Goal: Find specific page/section: Find specific page/section

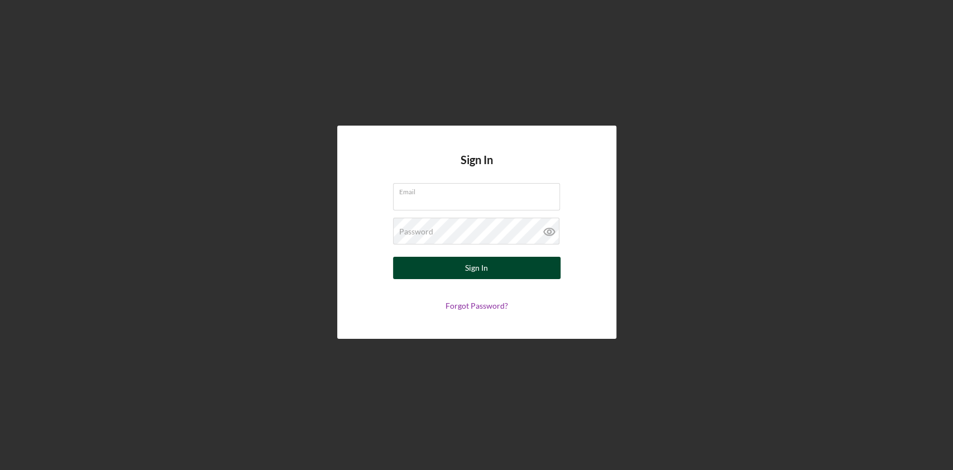
type input "customerservice@tmccommunitycapital.org"
click at [466, 273] on div "Sign In" at bounding box center [476, 268] width 23 height 22
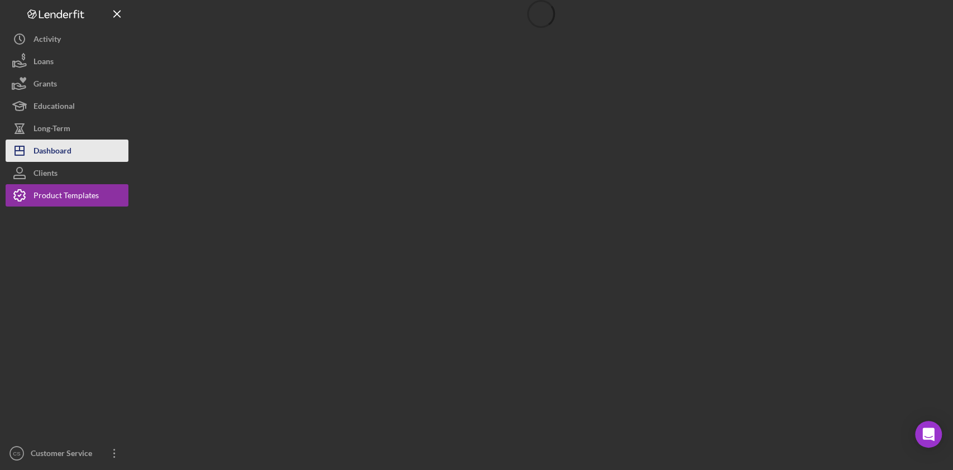
click at [64, 155] on div "Dashboard" at bounding box center [52, 152] width 38 height 25
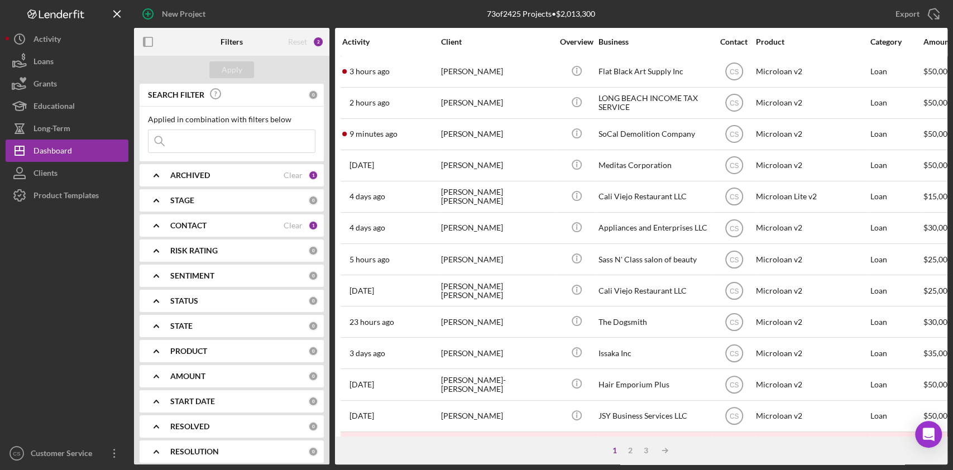
click at [186, 70] on div "Apply" at bounding box center [231, 70] width 195 height 28
drag, startPoint x: 187, startPoint y: 145, endPoint x: 194, endPoint y: 140, distance: 9.2
click at [186, 145] on input at bounding box center [231, 141] width 166 height 22
click at [214, 145] on input "meet me" at bounding box center [231, 141] width 166 height 22
type input "meet me"
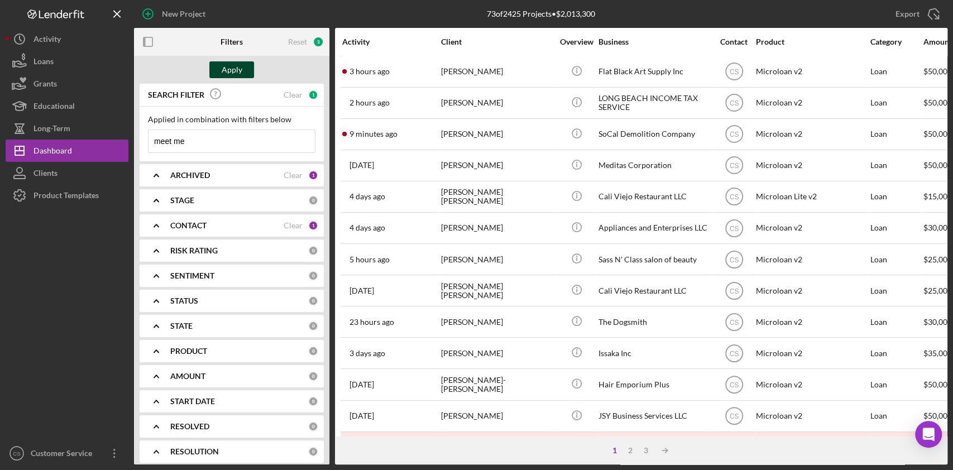
click at [224, 68] on div "Apply" at bounding box center [232, 69] width 21 height 17
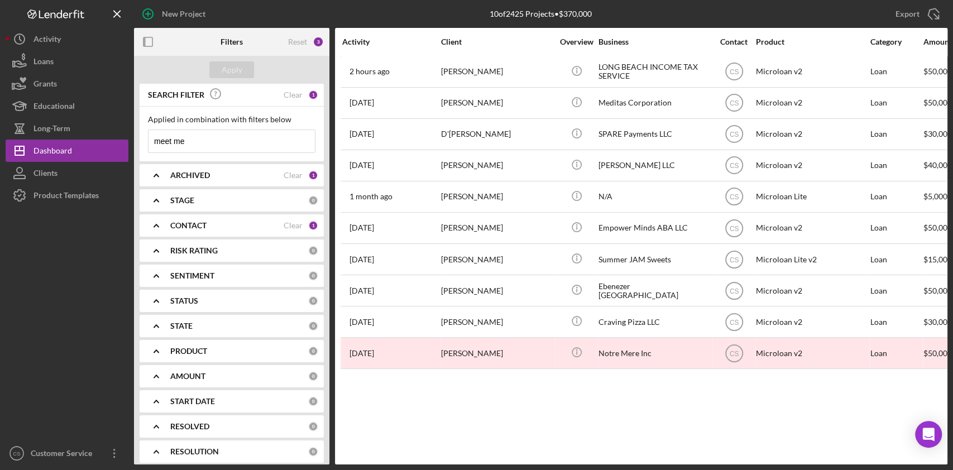
click at [311, 229] on div "1" at bounding box center [313, 225] width 10 height 10
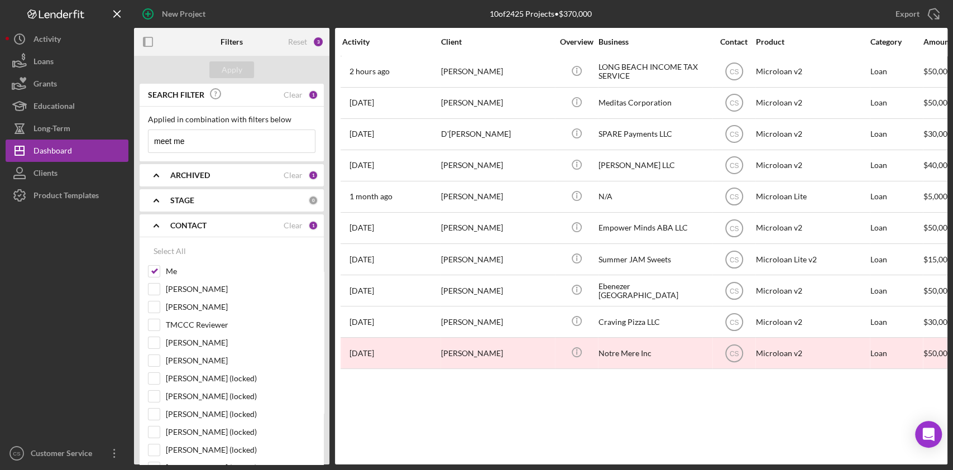
click at [303, 228] on div "CONTACT Clear 1" at bounding box center [244, 225] width 148 height 10
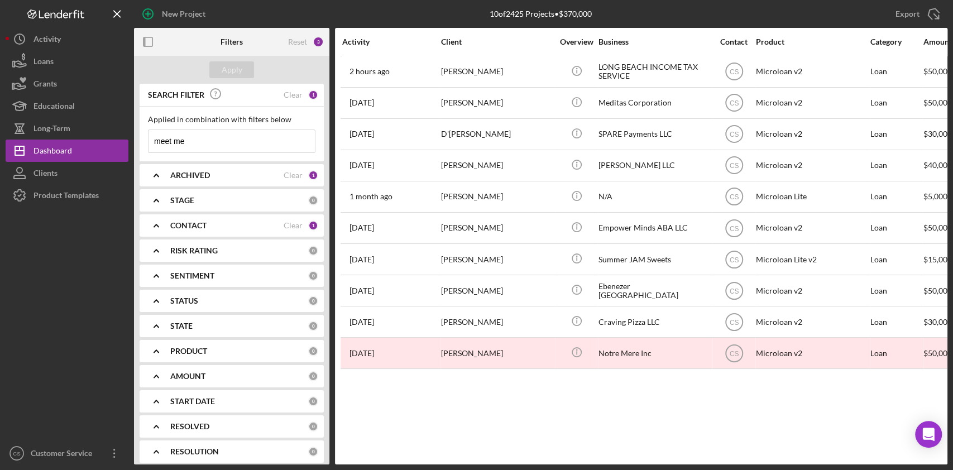
click at [303, 227] on div "CONTACT Clear 1" at bounding box center [244, 225] width 148 height 10
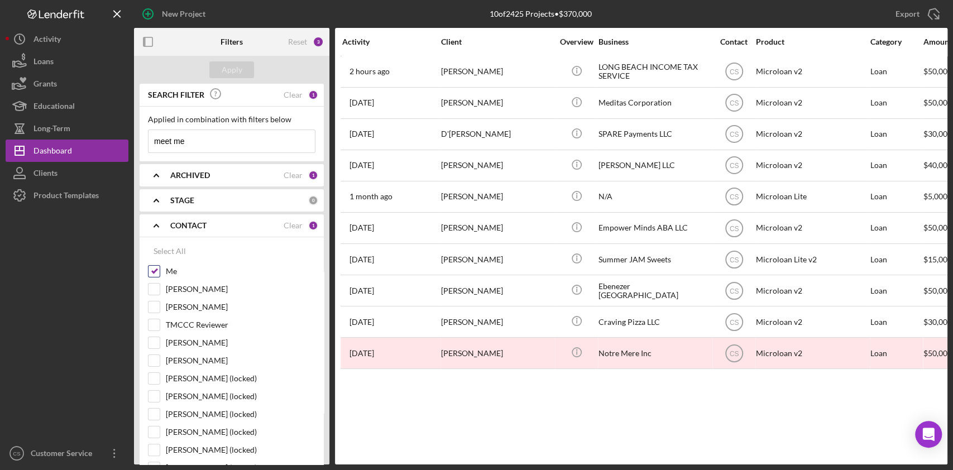
click at [154, 273] on input "Me" at bounding box center [153, 271] width 11 height 11
checkbox input "false"
click at [309, 177] on div "1" at bounding box center [313, 175] width 10 height 10
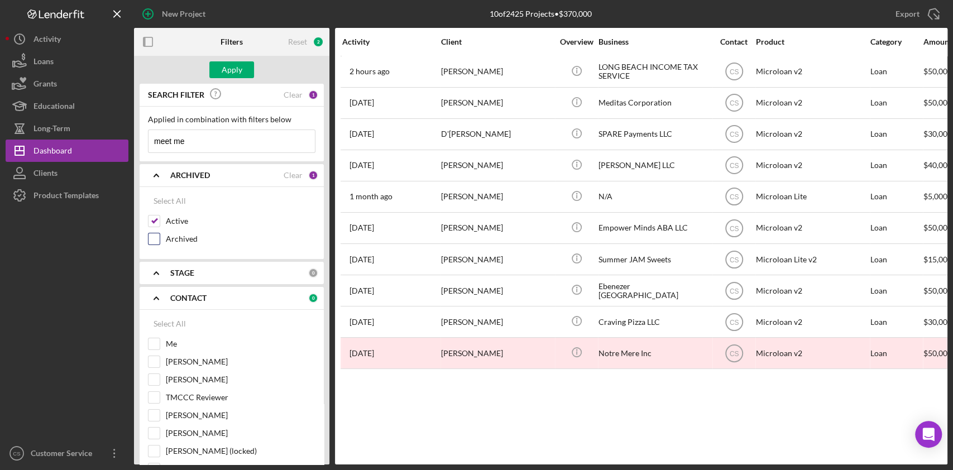
click at [223, 241] on label "Archived" at bounding box center [241, 238] width 150 height 11
click at [160, 241] on input "Archived" at bounding box center [153, 238] width 11 height 11
checkbox input "true"
click at [263, 87] on div "SEARCH FILTER" at bounding box center [214, 95] width 138 height 25
click at [223, 62] on div "Apply" at bounding box center [232, 69] width 21 height 17
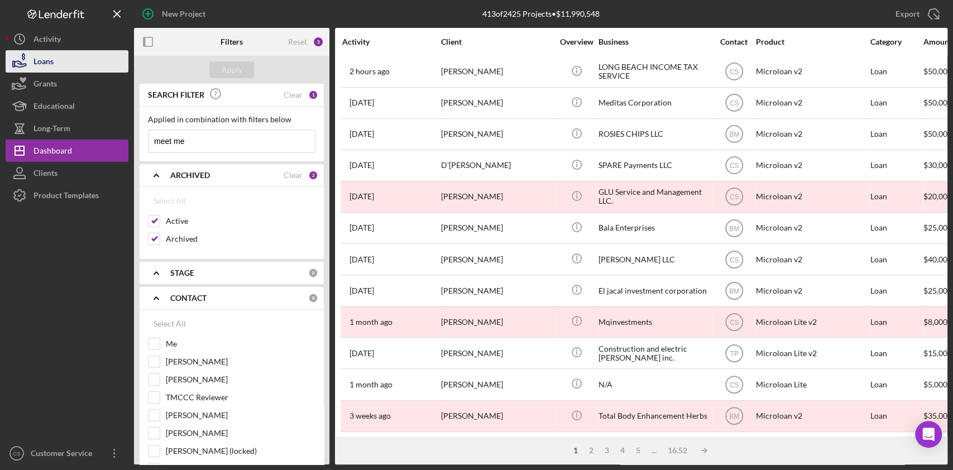
click at [58, 58] on button "Loans" at bounding box center [67, 61] width 123 height 22
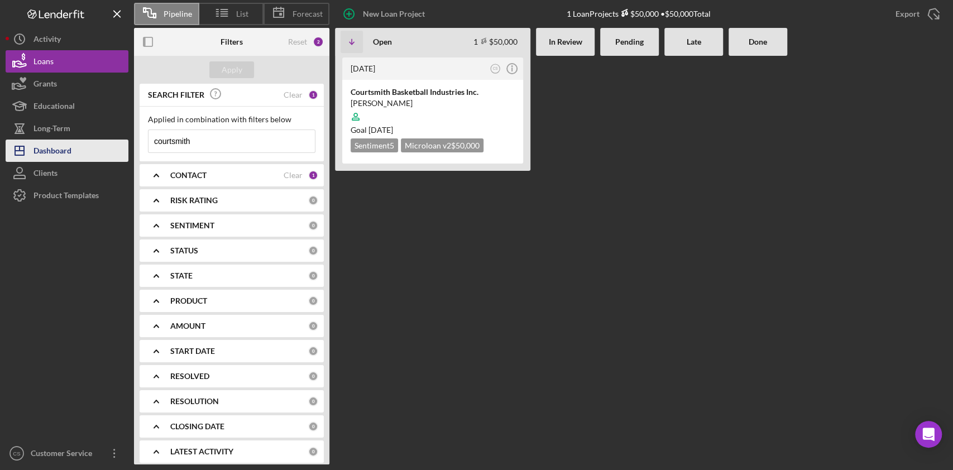
click at [61, 152] on div "Dashboard" at bounding box center [52, 152] width 38 height 25
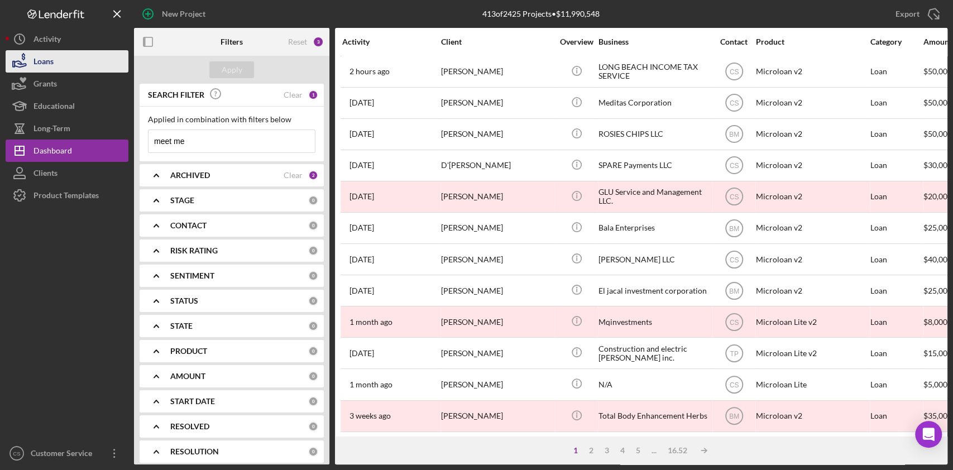
click at [63, 63] on button "Loans" at bounding box center [67, 61] width 123 height 22
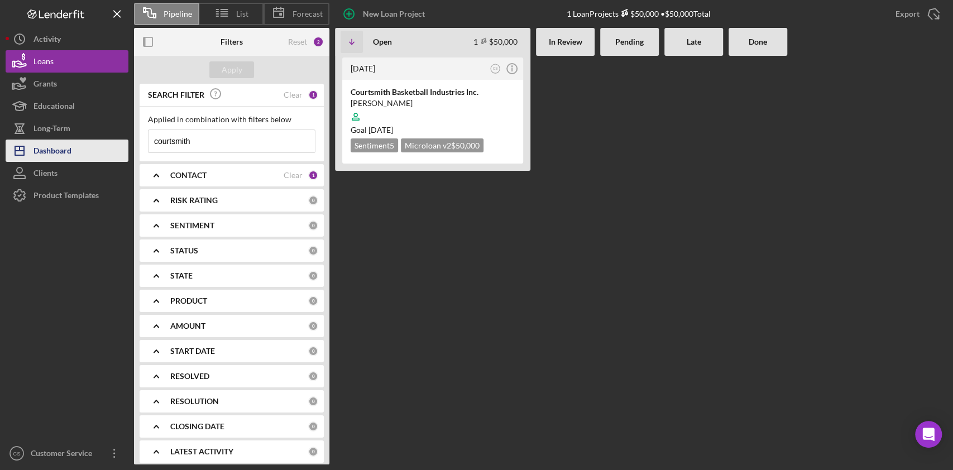
click at [77, 148] on button "Icon/Dashboard Dashboard" at bounding box center [67, 151] width 123 height 22
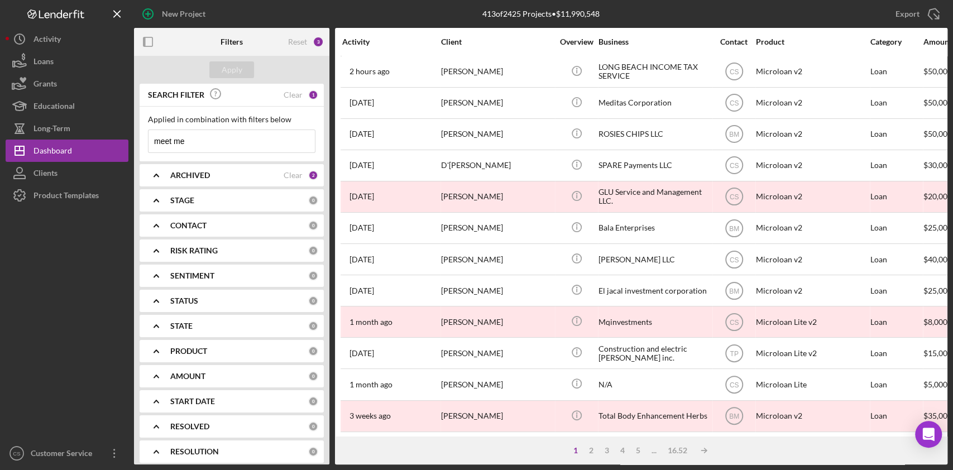
click at [217, 146] on input "meet me" at bounding box center [231, 141] width 166 height 22
click at [284, 94] on div "Clear" at bounding box center [293, 94] width 19 height 9
click at [232, 137] on input at bounding box center [231, 141] width 166 height 22
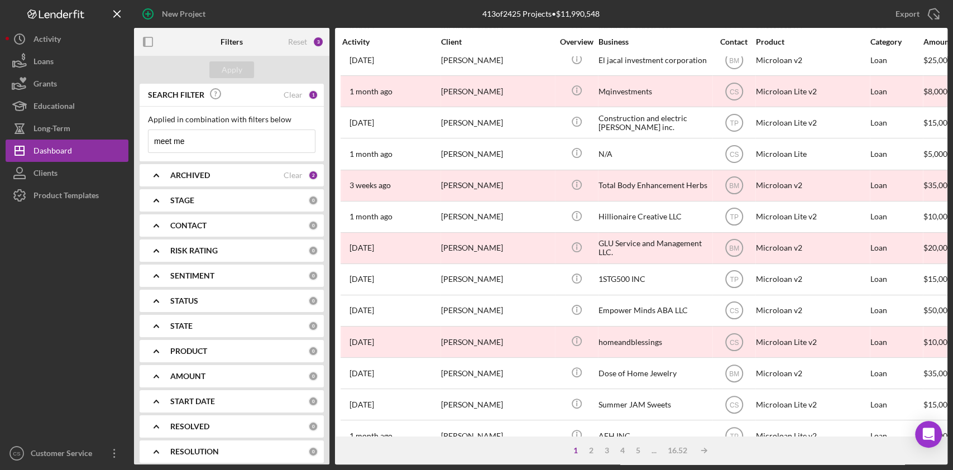
scroll to position [74, 0]
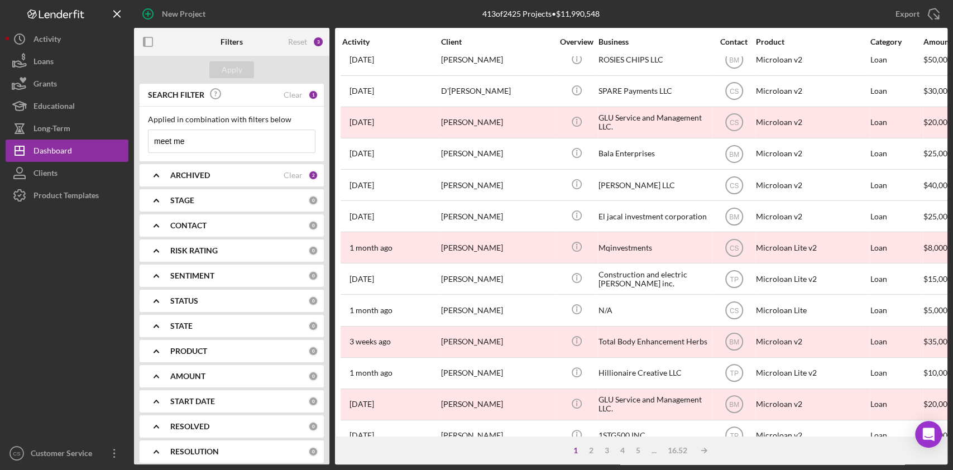
type input "meet me"
click at [284, 181] on div "ARCHIVED Clear 2" at bounding box center [244, 175] width 148 height 22
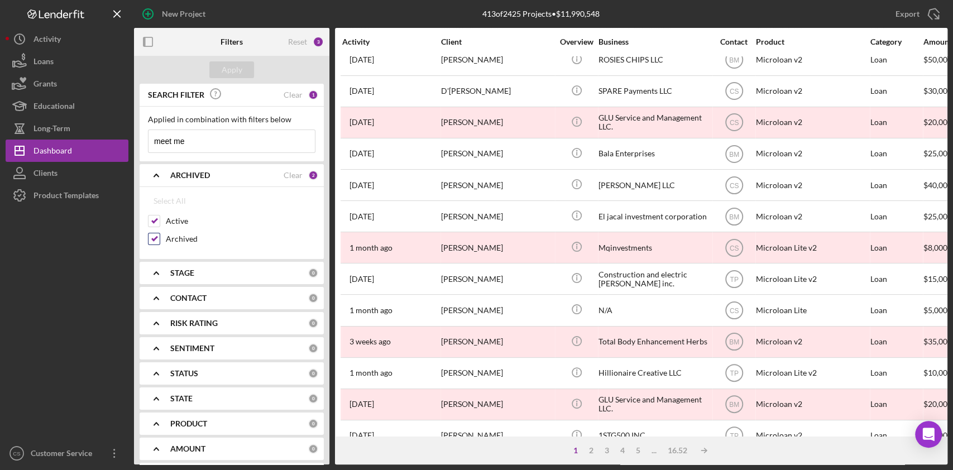
click at [157, 237] on input "Archived" at bounding box center [153, 238] width 11 height 11
checkbox input "false"
click at [255, 145] on input "meet me" at bounding box center [231, 141] width 166 height 22
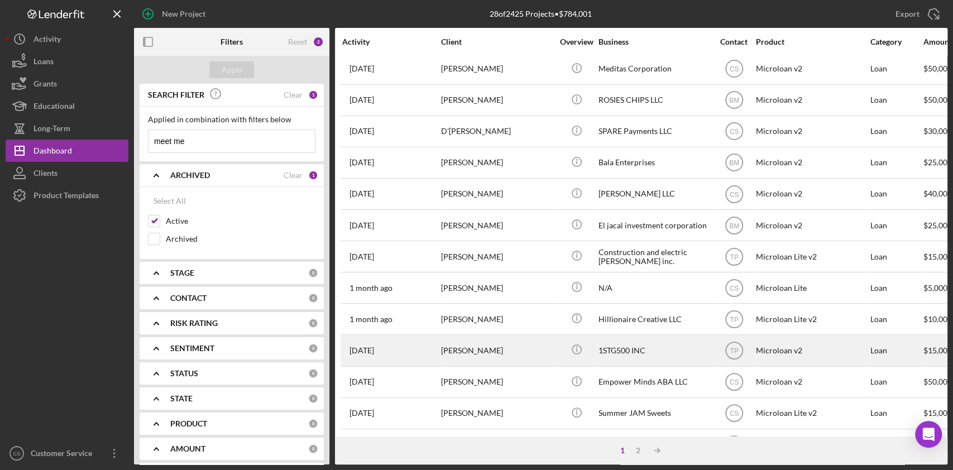
scroll to position [0, 0]
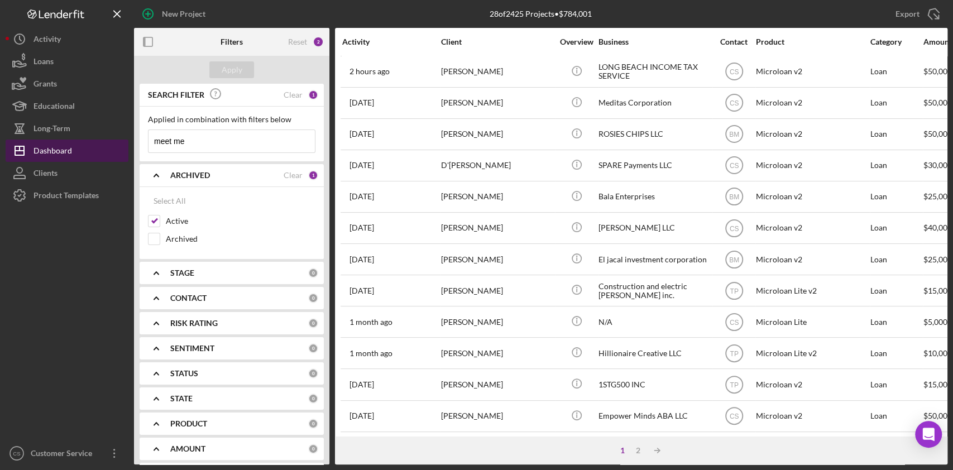
click at [58, 154] on div "Dashboard" at bounding box center [52, 152] width 39 height 25
click at [79, 140] on button "Icon/Dashboard Dashboard" at bounding box center [67, 151] width 123 height 22
click at [65, 157] on div "Dashboard" at bounding box center [52, 152] width 39 height 25
click at [213, 141] on input "meet me" at bounding box center [231, 141] width 166 height 22
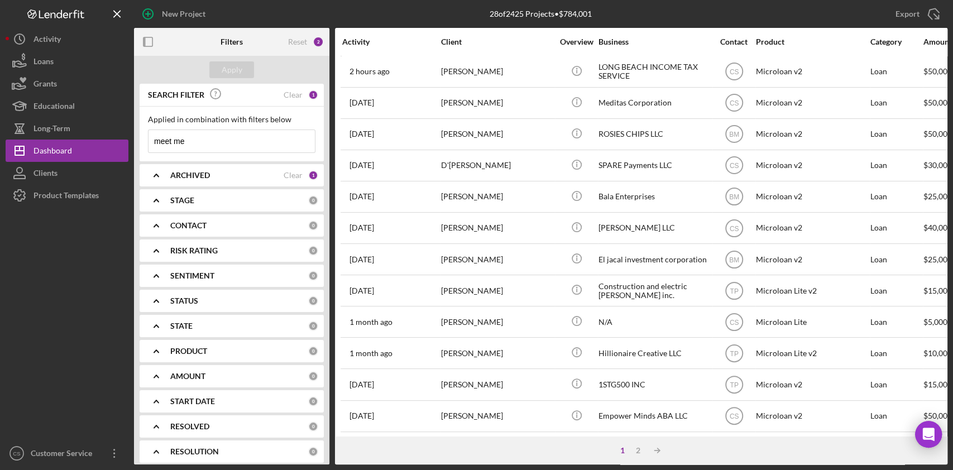
click at [214, 148] on input "meet me" at bounding box center [231, 141] width 166 height 22
click at [215, 145] on input "meet me" at bounding box center [231, 141] width 166 height 22
click at [257, 179] on div "ARCHIVED" at bounding box center [226, 175] width 113 height 9
click at [222, 145] on input "meet me" at bounding box center [231, 141] width 166 height 22
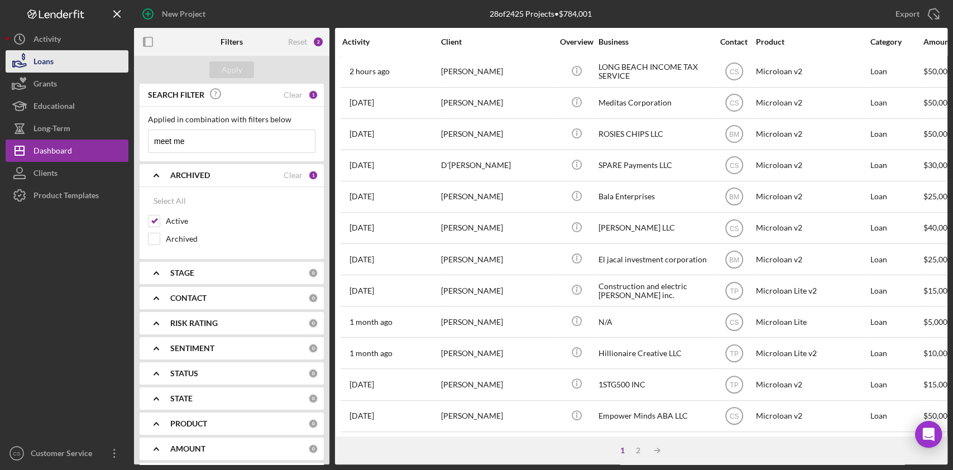
click at [54, 63] on button "Loans" at bounding box center [67, 61] width 123 height 22
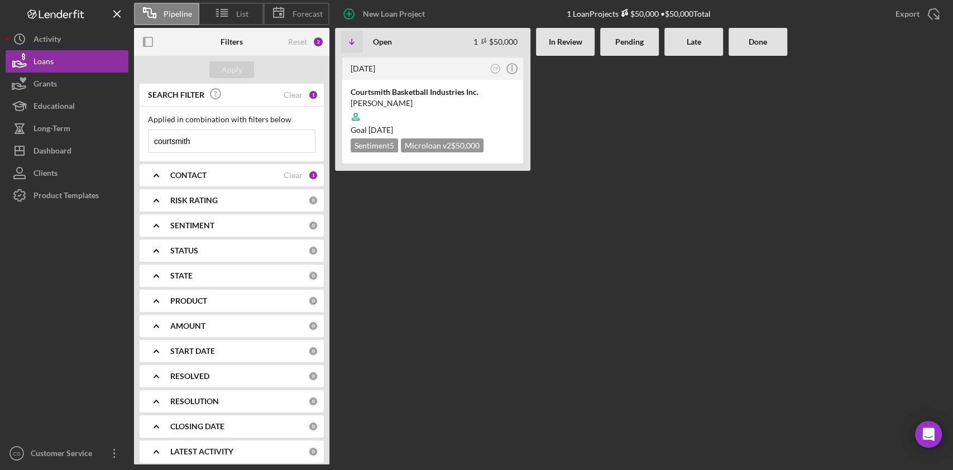
drag, startPoint x: 148, startPoint y: 140, endPoint x: 0, endPoint y: 105, distance: 152.6
click at [0, 133] on div "Pipeline List Forecast New Loan Project 1 Loan Projects $50,000 • $50,000 Total…" at bounding box center [476, 235] width 953 height 470
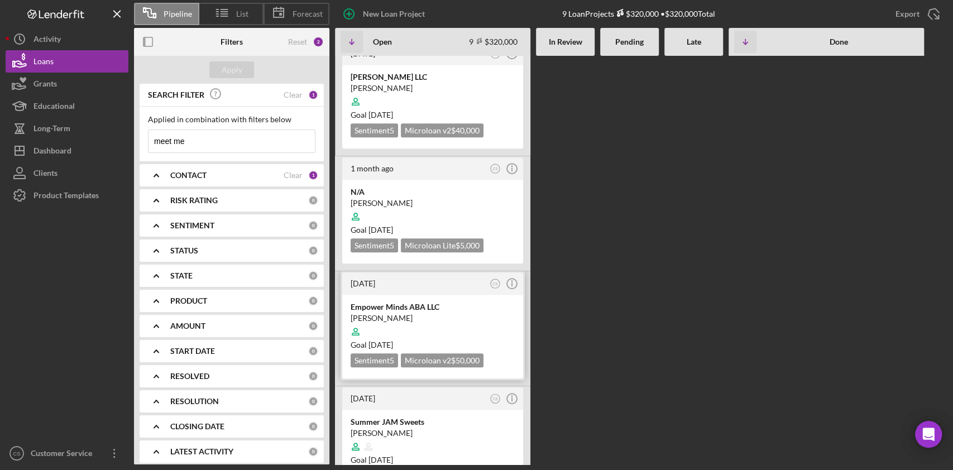
scroll to position [297, 0]
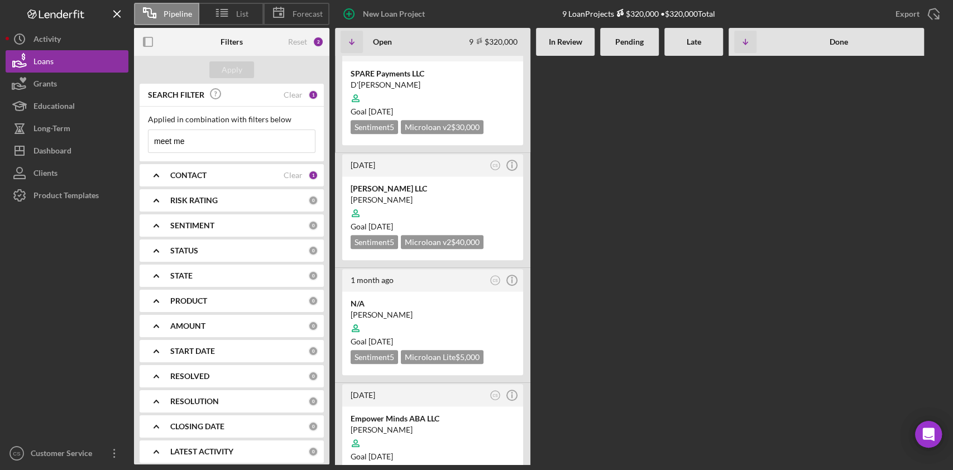
type input "meet me"
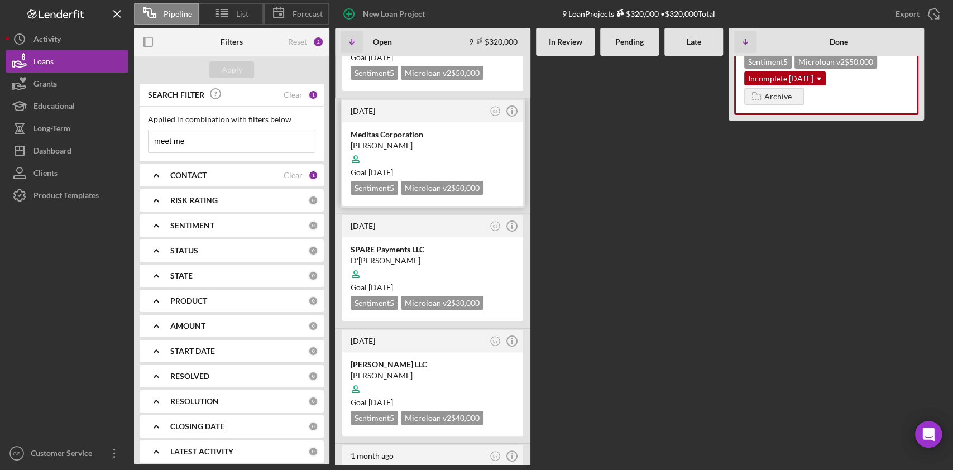
scroll to position [0, 0]
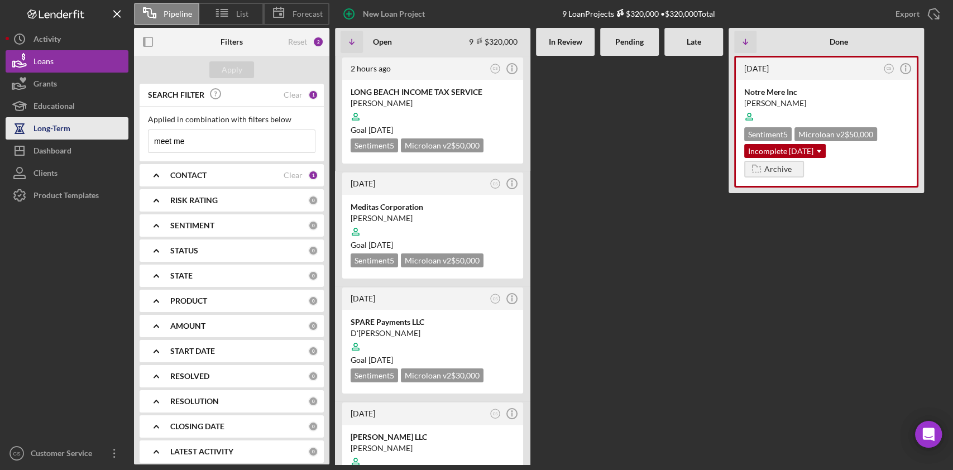
drag, startPoint x: 216, startPoint y: 138, endPoint x: 33, endPoint y: 135, distance: 182.5
click at [35, 135] on div "Pipeline List Forecast New Loan Project 9 Loan Projects $320,000 • $320,000 Tot…" at bounding box center [477, 232] width 942 height 464
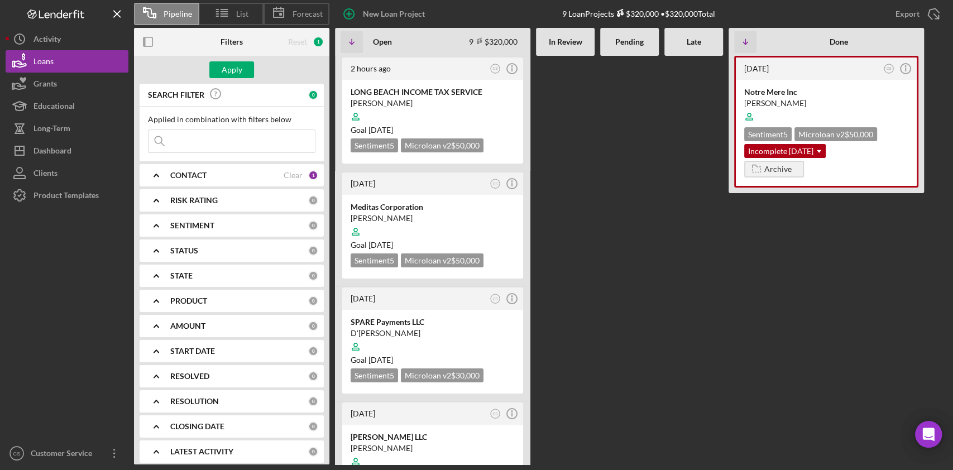
click at [228, 142] on input at bounding box center [231, 141] width 166 height 22
click at [40, 303] on div at bounding box center [67, 324] width 123 height 236
drag, startPoint x: 195, startPoint y: 138, endPoint x: 188, endPoint y: 138, distance: 7.3
click at [195, 138] on input at bounding box center [231, 141] width 166 height 22
drag, startPoint x: 74, startPoint y: 319, endPoint x: 88, endPoint y: 275, distance: 46.8
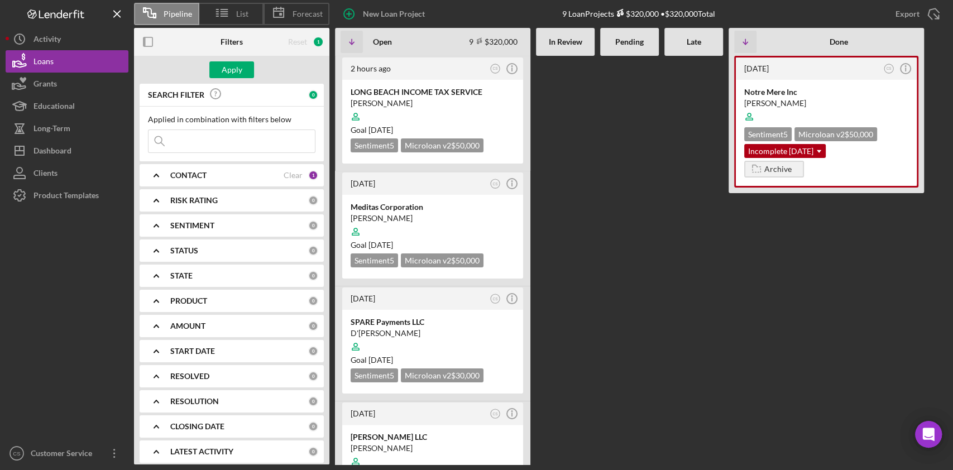
click at [74, 310] on div at bounding box center [67, 324] width 123 height 236
click at [65, 153] on div "Dashboard" at bounding box center [52, 152] width 38 height 25
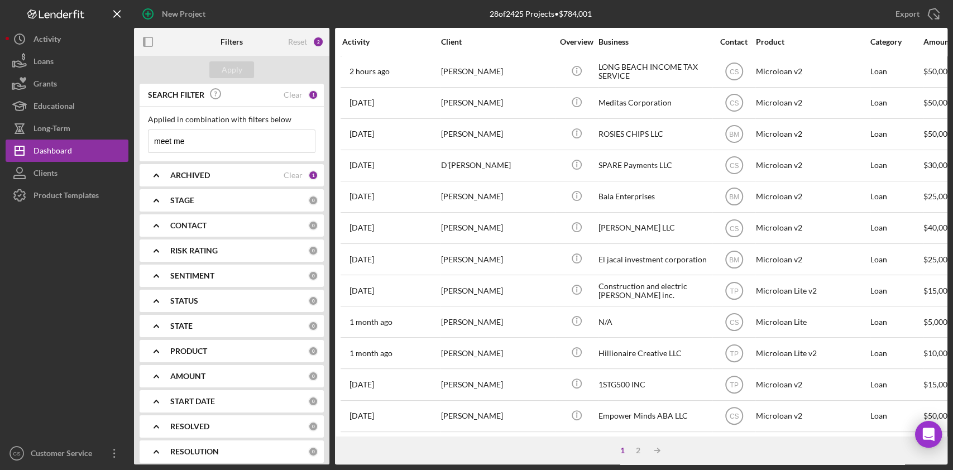
click at [215, 143] on input "meet me" at bounding box center [231, 141] width 166 height 22
click at [232, 176] on div "ARCHIVED" at bounding box center [226, 175] width 113 height 9
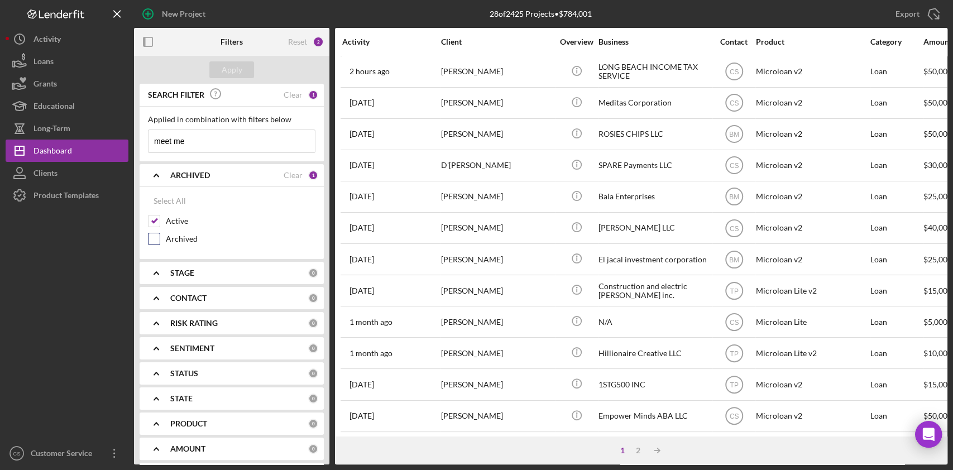
click at [152, 234] on input "Archived" at bounding box center [153, 238] width 11 height 11
checkbox input "true"
click at [230, 142] on input "meet me" at bounding box center [231, 141] width 166 height 22
click at [232, 64] on div "Apply" at bounding box center [232, 69] width 21 height 17
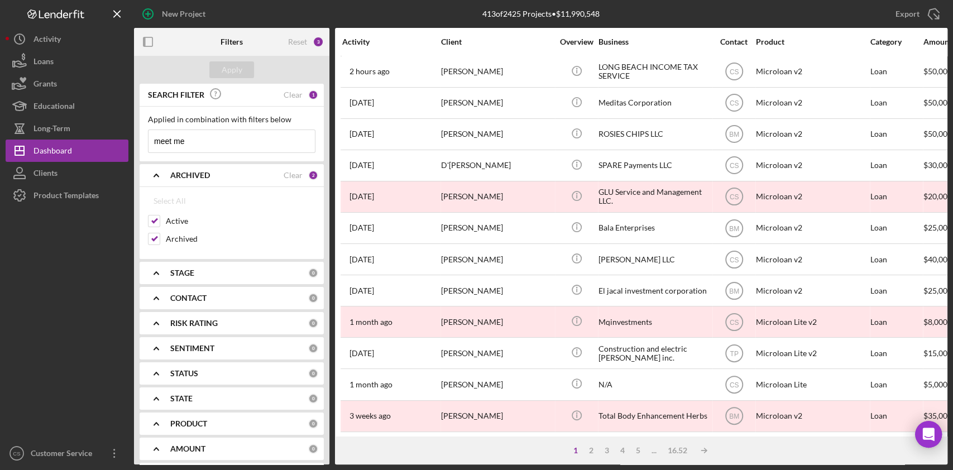
click at [209, 143] on input "meet me" at bounding box center [231, 141] width 166 height 22
click at [51, 42] on div "Activity" at bounding box center [46, 40] width 27 height 25
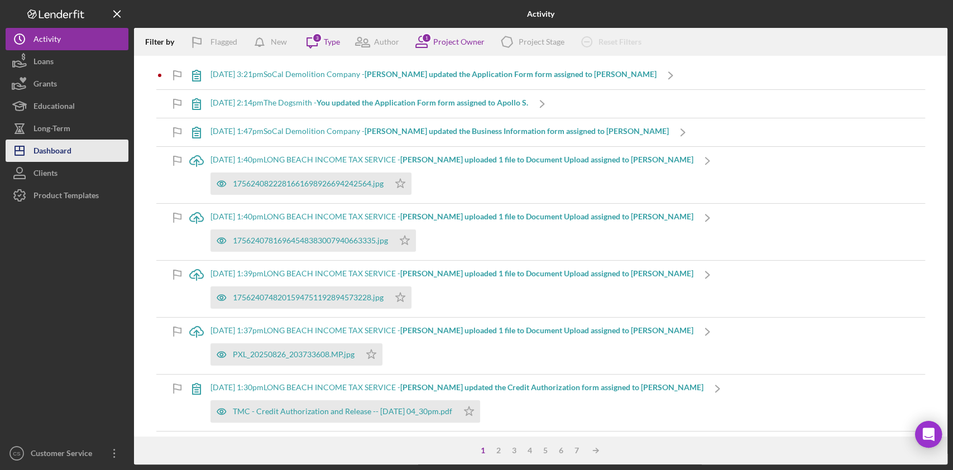
click at [47, 154] on div "Dashboard" at bounding box center [52, 152] width 38 height 25
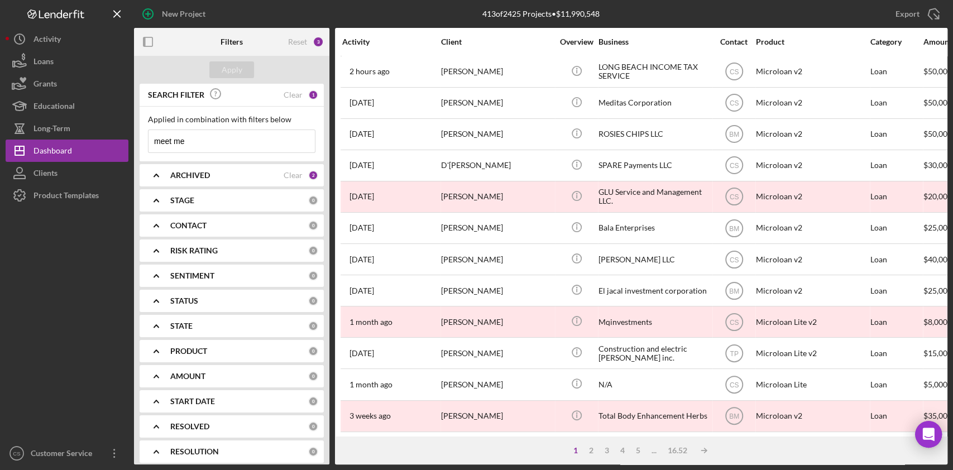
click at [271, 180] on div "ARCHIVED Clear 2" at bounding box center [244, 175] width 148 height 10
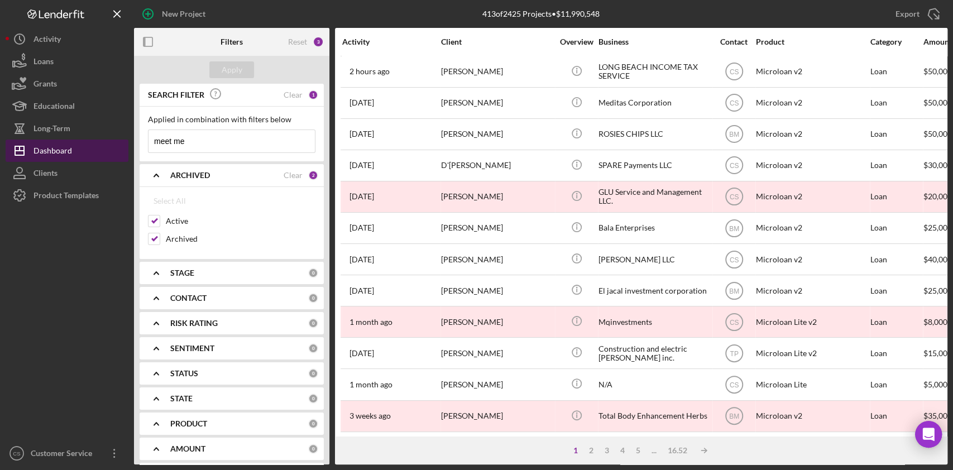
click at [79, 147] on button "Icon/Dashboard Dashboard" at bounding box center [67, 151] width 123 height 22
drag, startPoint x: 292, startPoint y: 96, endPoint x: 267, endPoint y: 65, distance: 40.4
click at [292, 93] on div "Clear" at bounding box center [293, 94] width 19 height 9
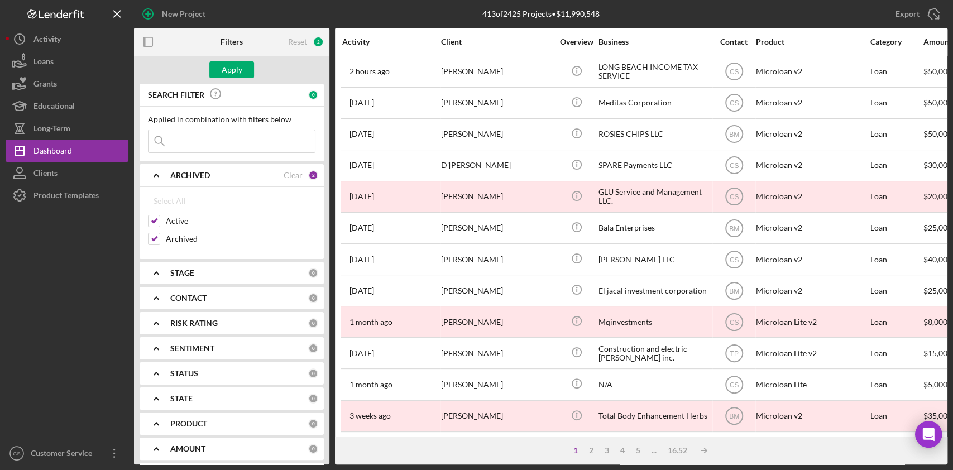
click at [308, 94] on div "0" at bounding box center [313, 95] width 10 height 10
click at [151, 223] on input "Active" at bounding box center [153, 220] width 11 height 11
checkbox input "false"
click at [156, 236] on input "Archived" at bounding box center [153, 238] width 11 height 11
checkbox input "false"
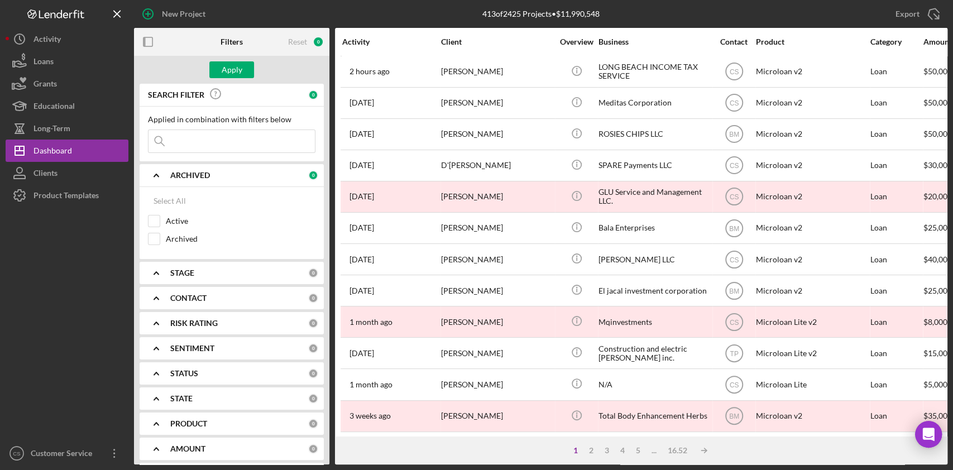
click at [193, 136] on input at bounding box center [231, 141] width 166 height 22
type input "meet me"
click at [154, 226] on div at bounding box center [154, 221] width 12 height 12
click at [159, 219] on input "Active" at bounding box center [153, 220] width 11 height 11
checkbox input "true"
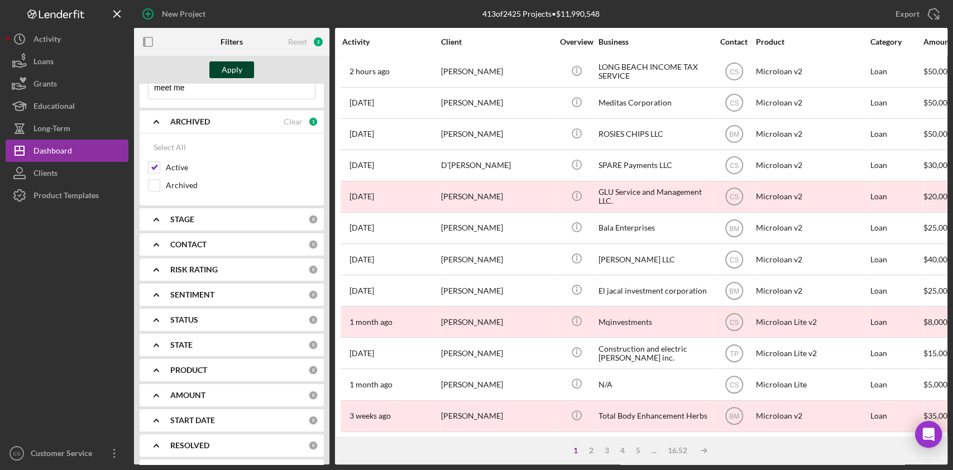
scroll to position [74, 0]
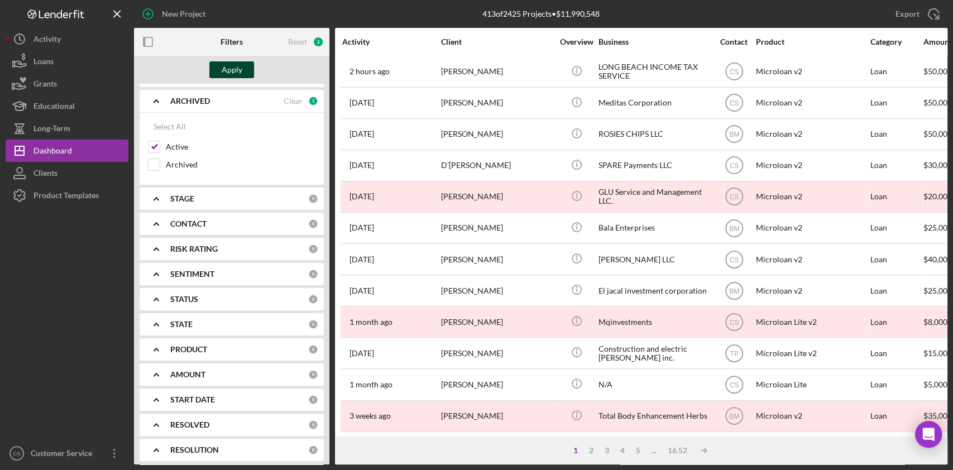
click at [222, 68] on div "Apply" at bounding box center [232, 69] width 21 height 17
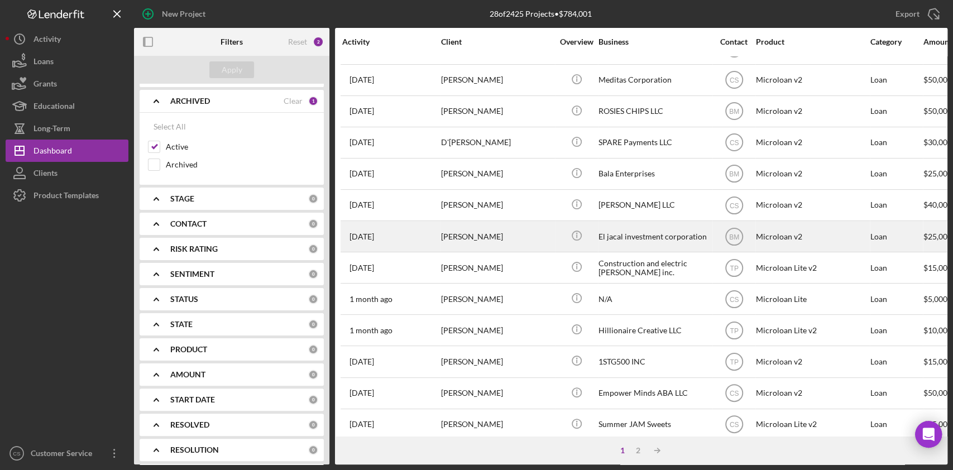
scroll to position [0, 0]
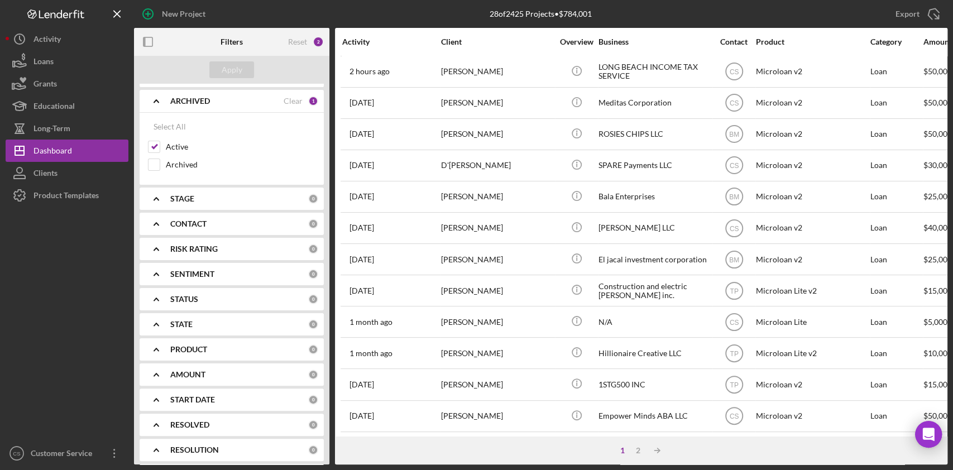
click at [154, 100] on icon "Icon/Expander" at bounding box center [156, 101] width 28 height 28
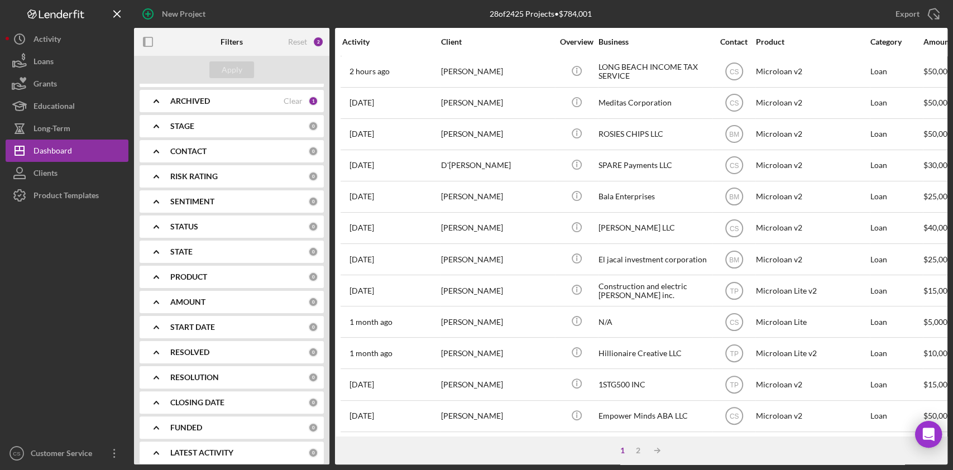
click at [300, 105] on div "ARCHIVED Clear 1" at bounding box center [244, 101] width 148 height 10
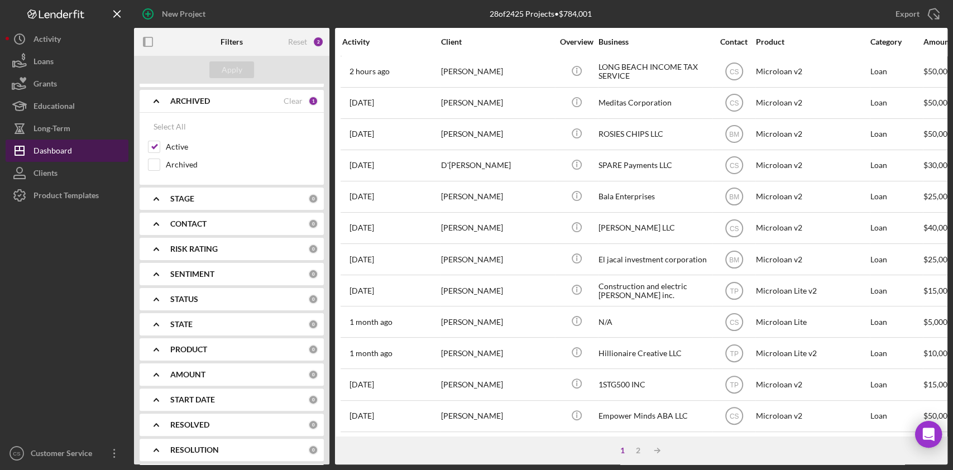
click at [67, 153] on div "Dashboard" at bounding box center [52, 152] width 39 height 25
click at [161, 169] on div "Archived" at bounding box center [231, 168] width 167 height 18
click at [156, 164] on input "Archived" at bounding box center [153, 164] width 11 height 11
checkbox input "true"
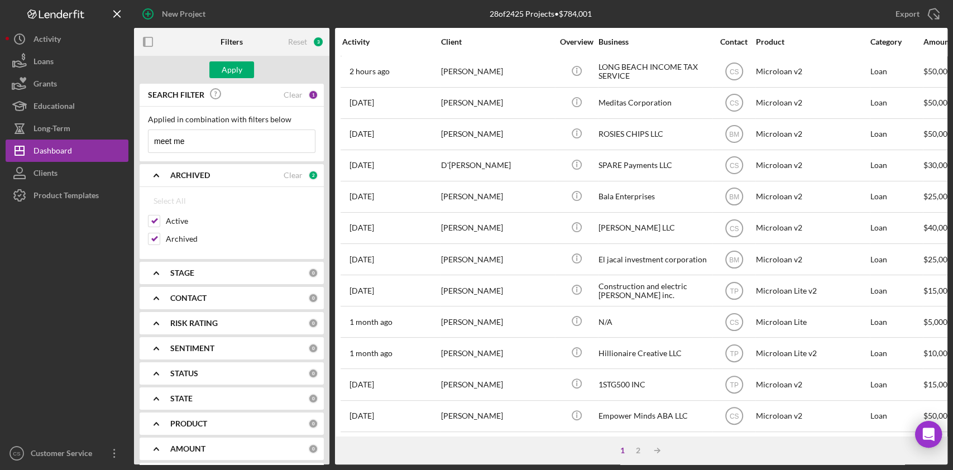
click at [196, 142] on input "meet me" at bounding box center [231, 141] width 166 height 22
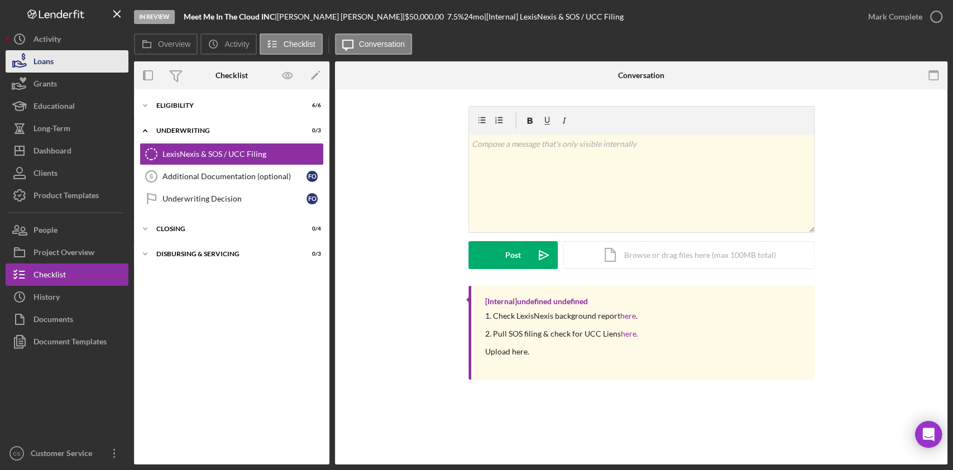
click at [54, 69] on button "Loans" at bounding box center [67, 61] width 123 height 22
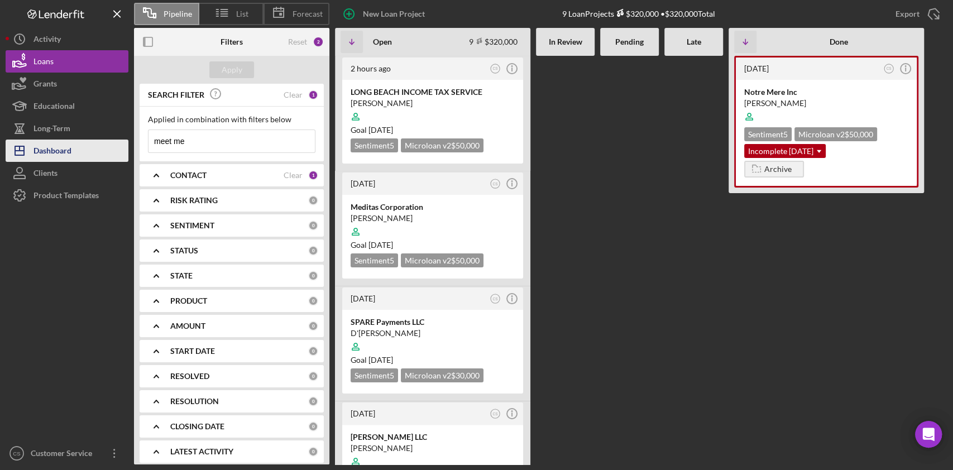
click at [53, 148] on div "Dashboard" at bounding box center [52, 152] width 38 height 25
